Goal: Book appointment/travel/reservation

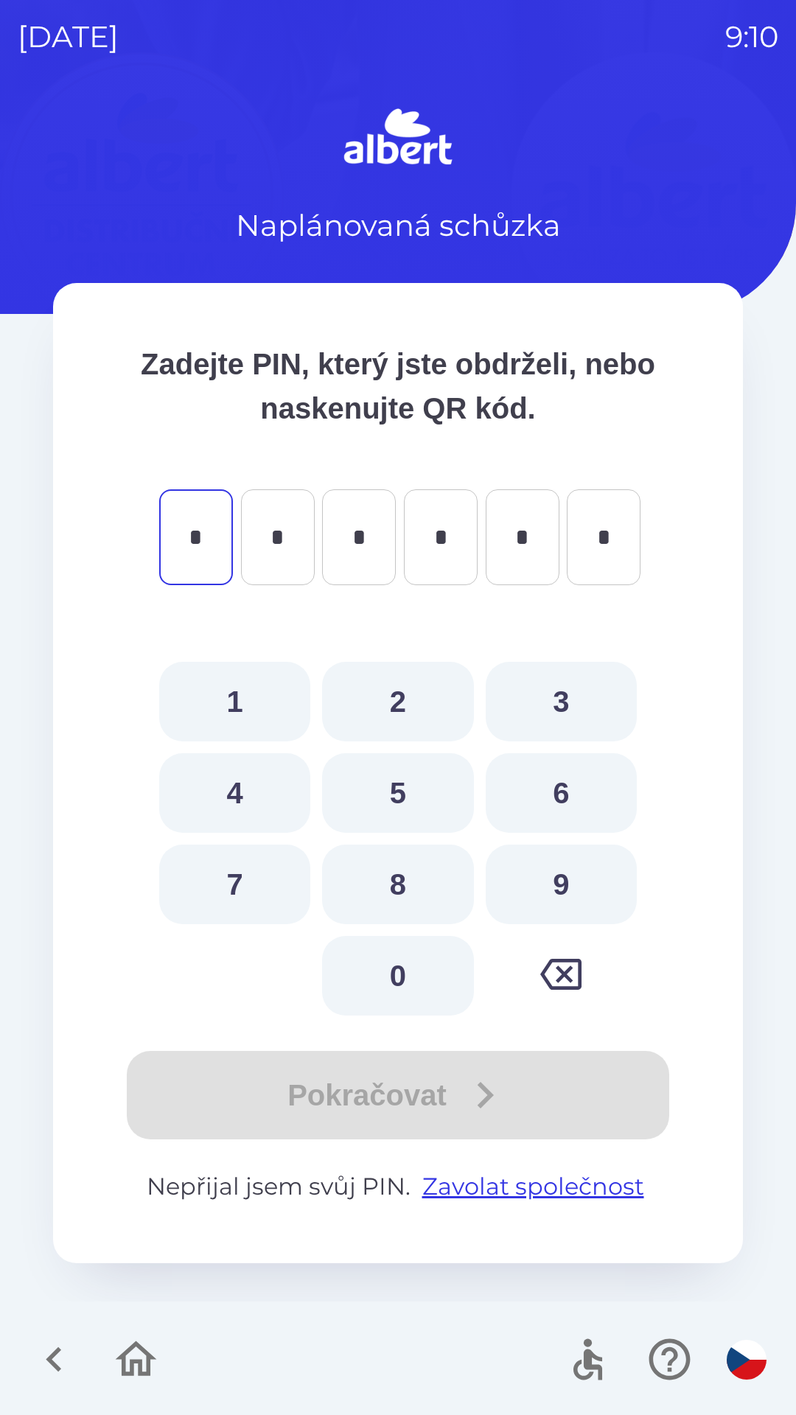
click at [41, 1367] on icon "button" at bounding box center [53, 1359] width 49 height 49
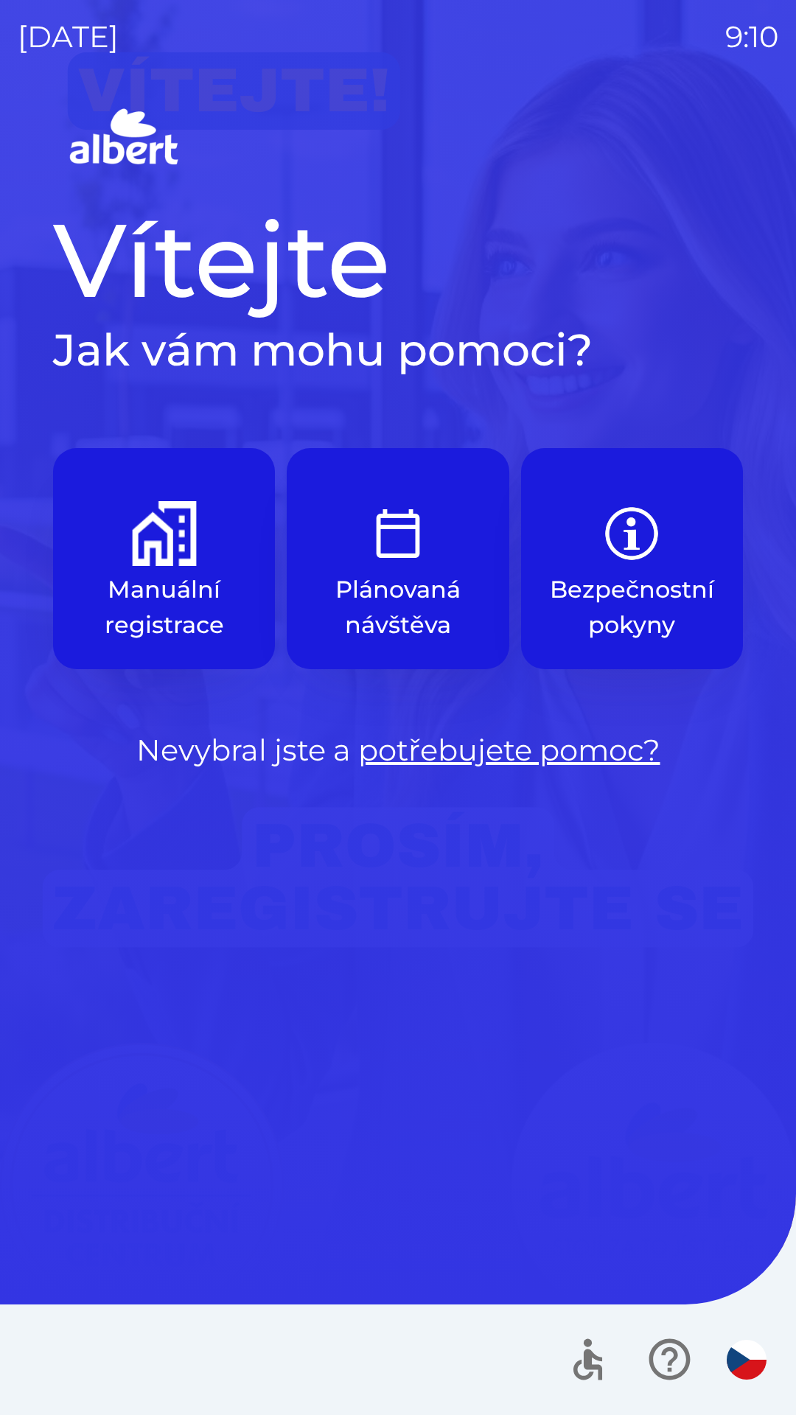
click at [151, 569] on button "Manuální registrace" at bounding box center [164, 558] width 222 height 221
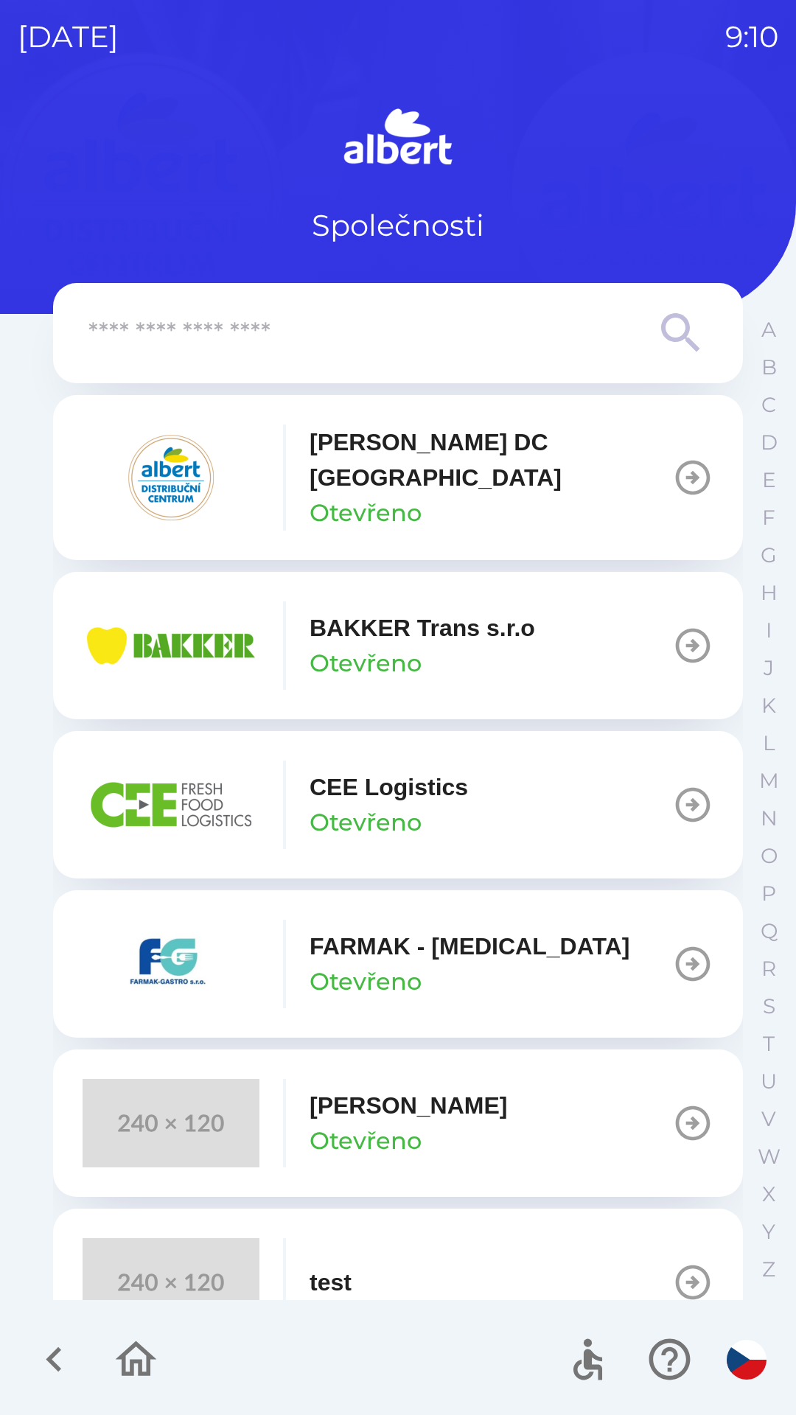
click at [376, 464] on p "[PERSON_NAME] DC [GEOGRAPHIC_DATA]" at bounding box center [491, 459] width 363 height 71
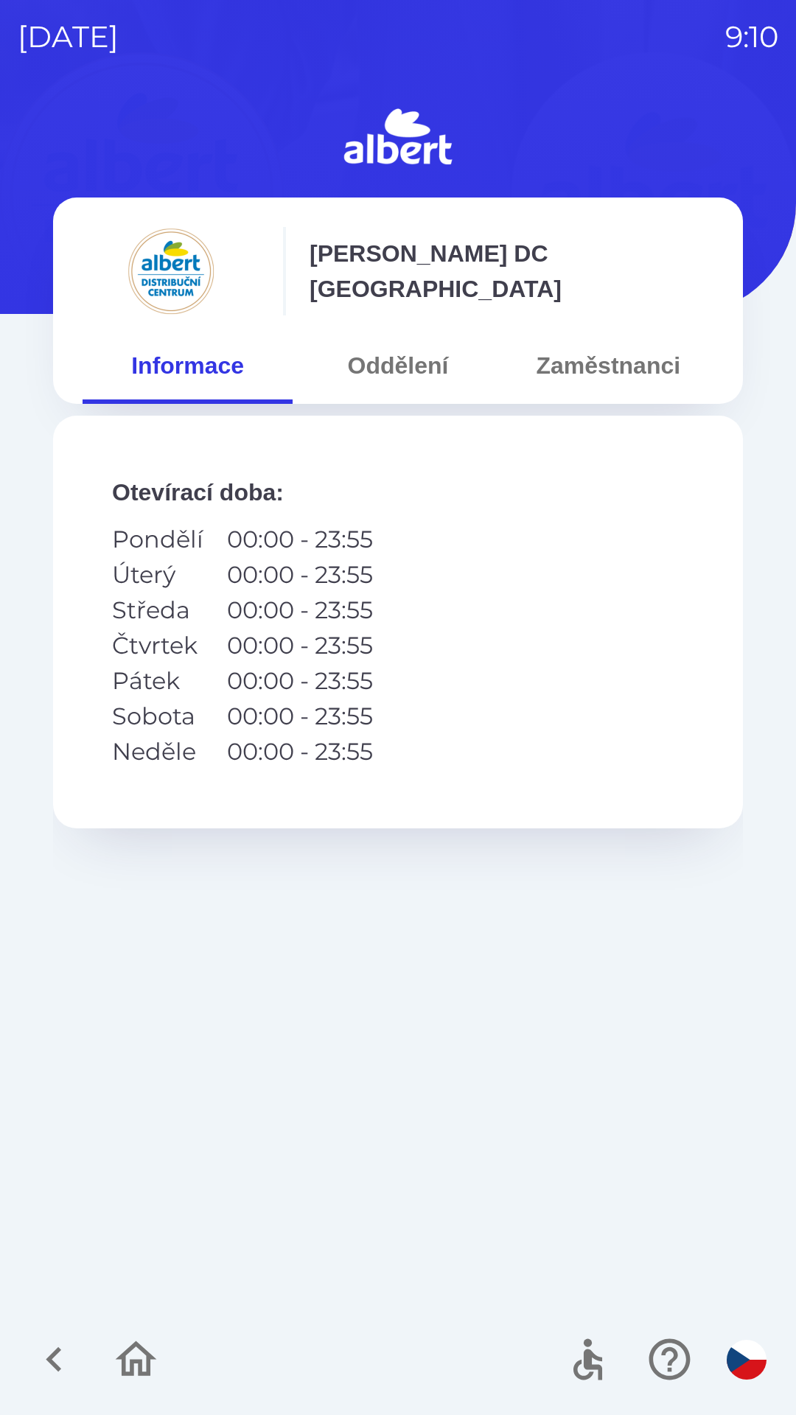
click at [394, 366] on button "Oddělení" at bounding box center [398, 365] width 210 height 53
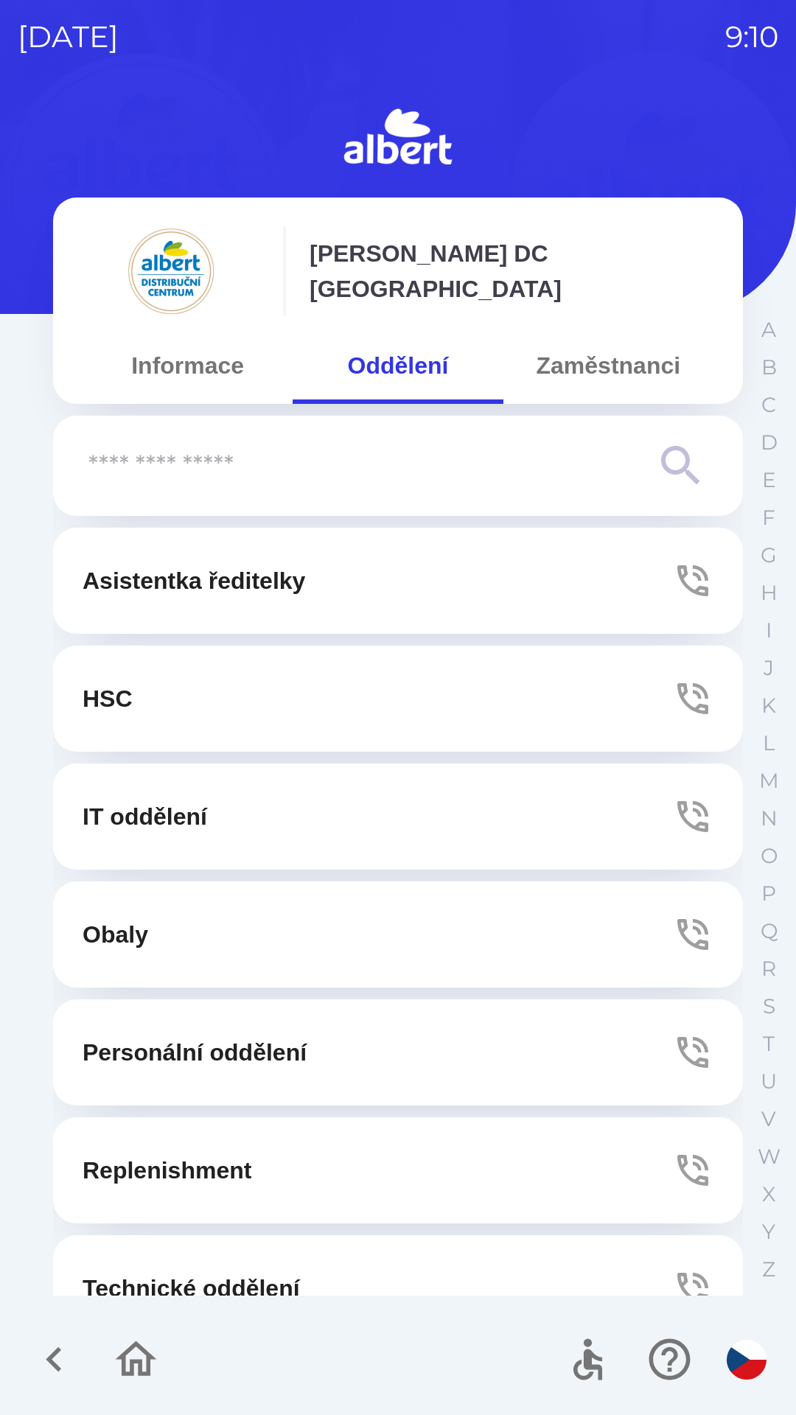
click at [144, 1276] on p "Technické oddělení" at bounding box center [191, 1288] width 217 height 35
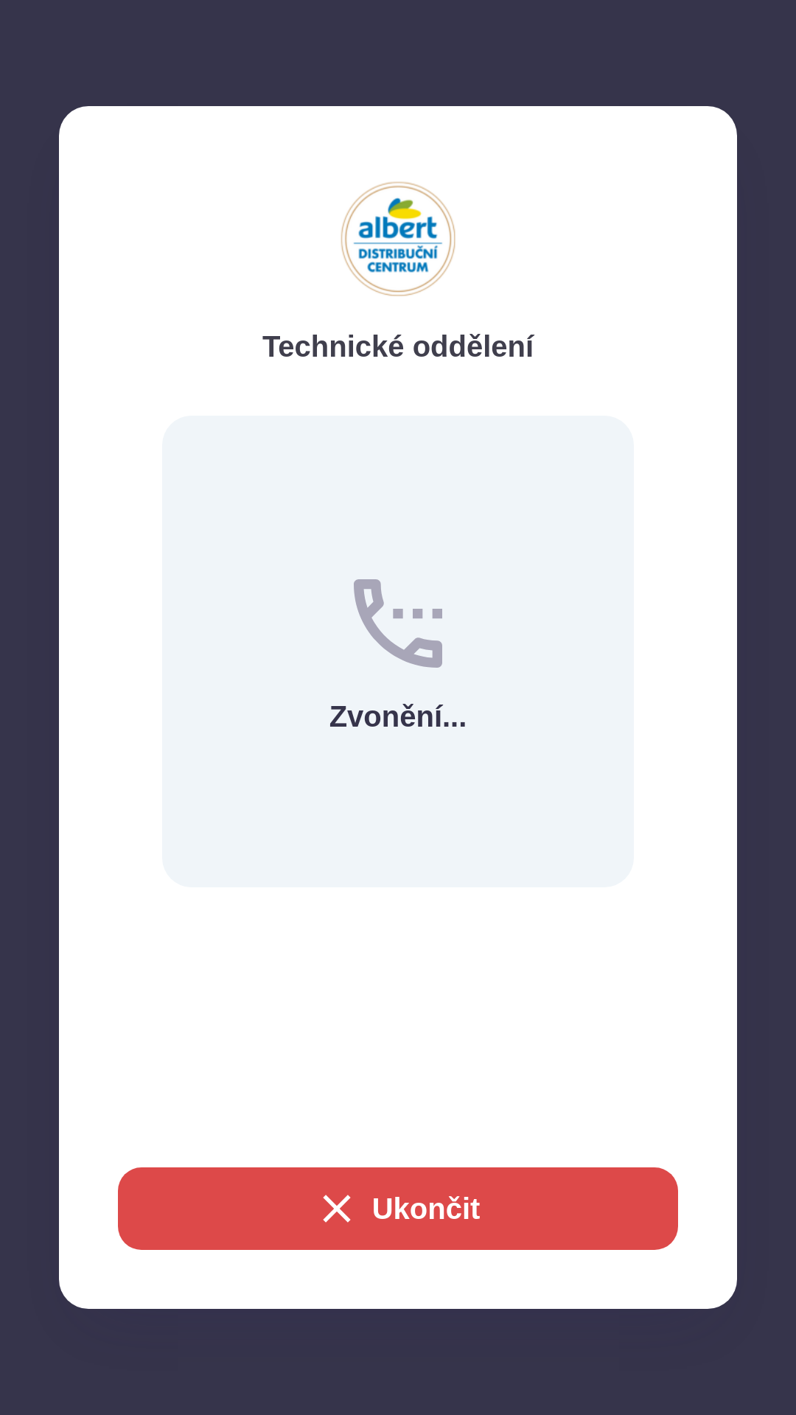
click at [246, 1248] on button "Ukončit" at bounding box center [398, 1208] width 560 height 83
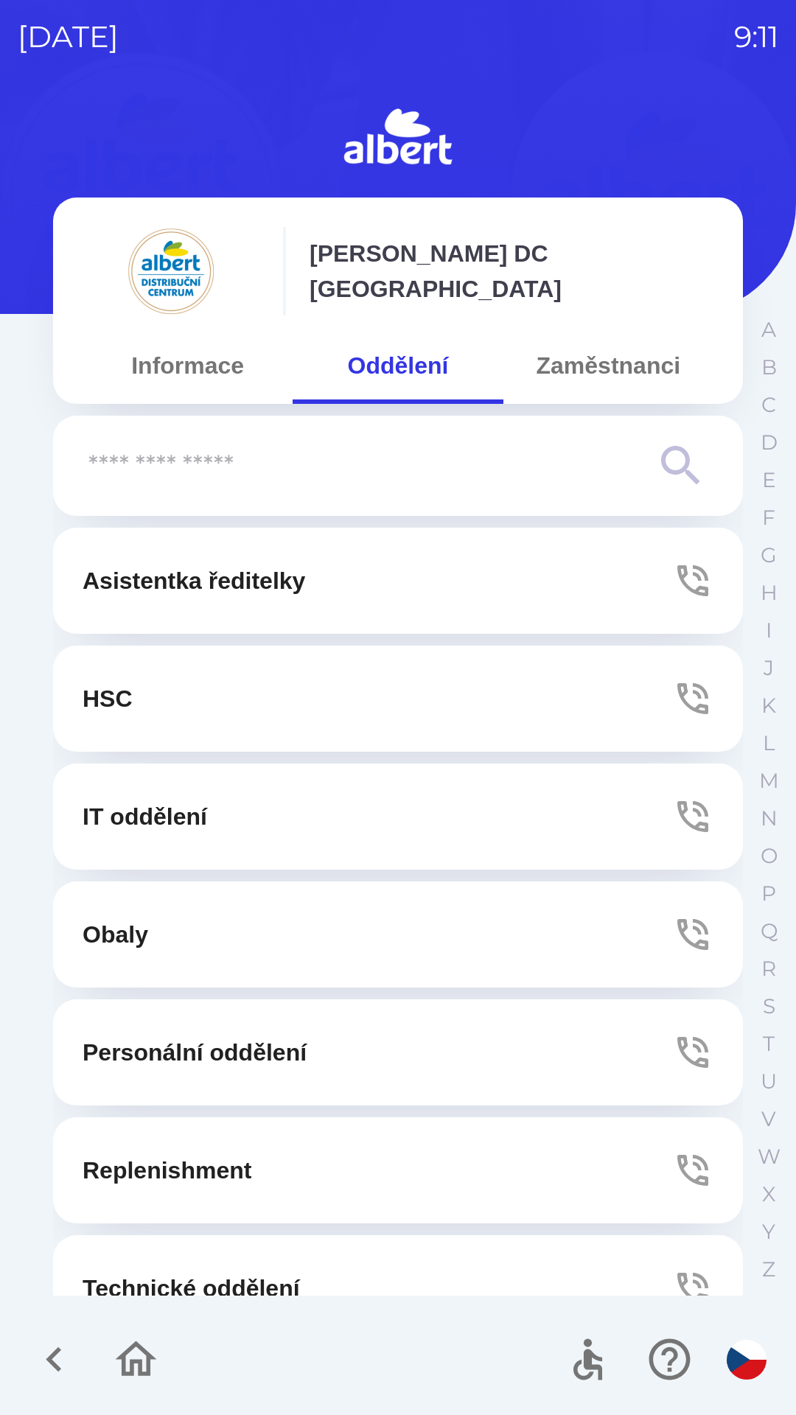
scroll to position [46, 0]
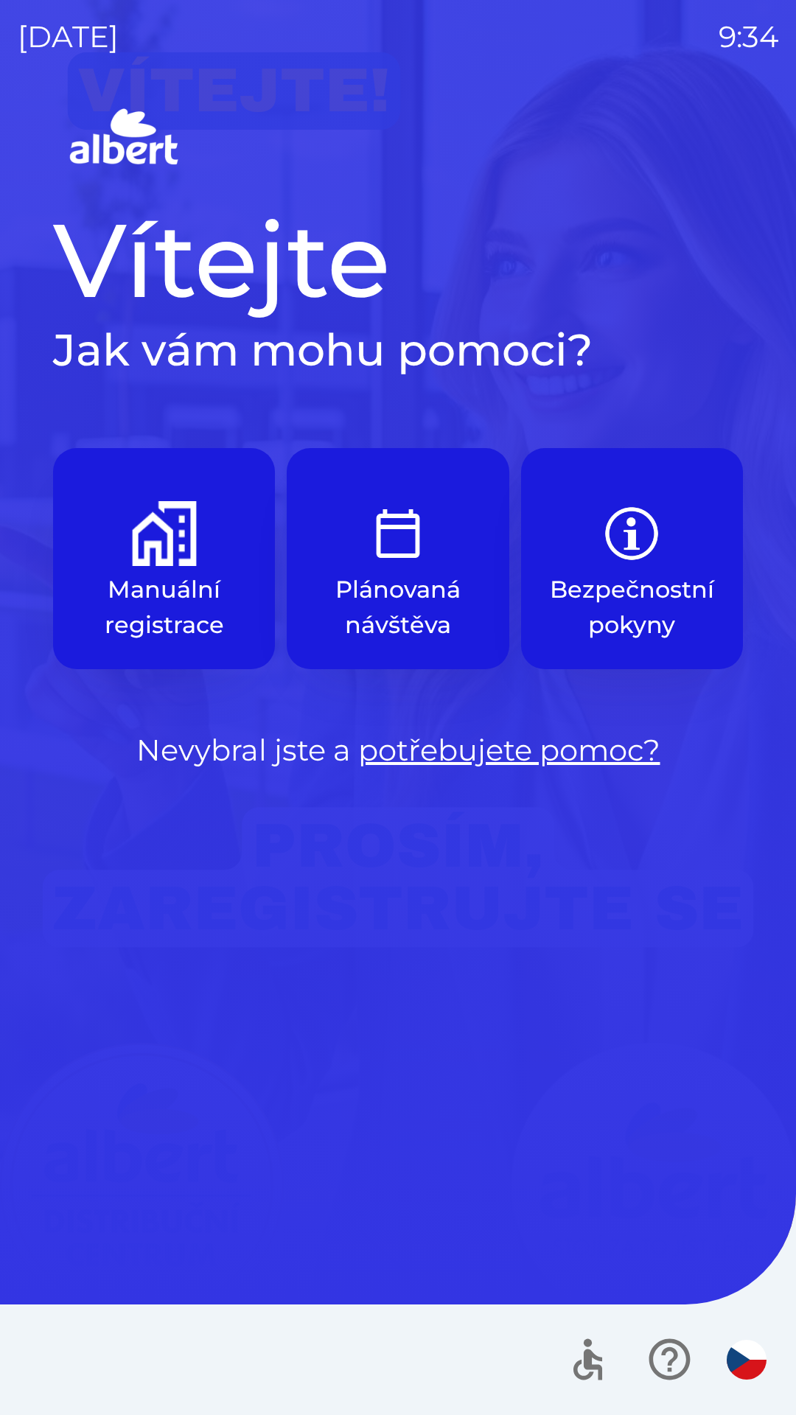
click at [324, 899] on div "Vítejte Jak vám mohu pomoci? Manuální registrace Plánovaná návštěva Bezpečnostn…" at bounding box center [398, 759] width 761 height 1312
drag, startPoint x: 782, startPoint y: 689, endPoint x: 388, endPoint y: 863, distance: 430.9
click at [388, 863] on div "[DATE] 9:34 Vítejte Jak vám mohu pomoci? Manuální registrace Plánovaná návštěva…" at bounding box center [398, 707] width 796 height 1415
